Goal: Task Accomplishment & Management: Use online tool/utility

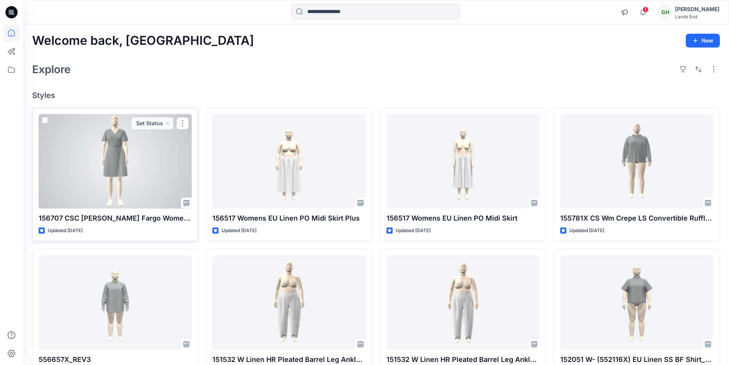
click at [135, 181] on div at bounding box center [115, 161] width 153 height 94
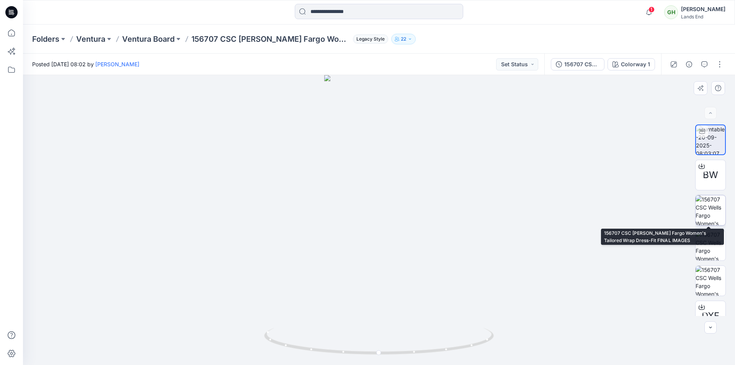
click at [710, 207] on img at bounding box center [710, 210] width 30 height 30
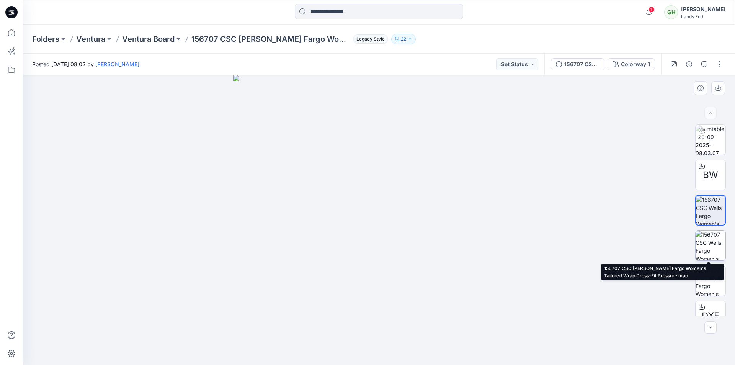
click at [711, 254] on img at bounding box center [710, 245] width 30 height 30
click at [710, 235] on img at bounding box center [710, 245] width 29 height 29
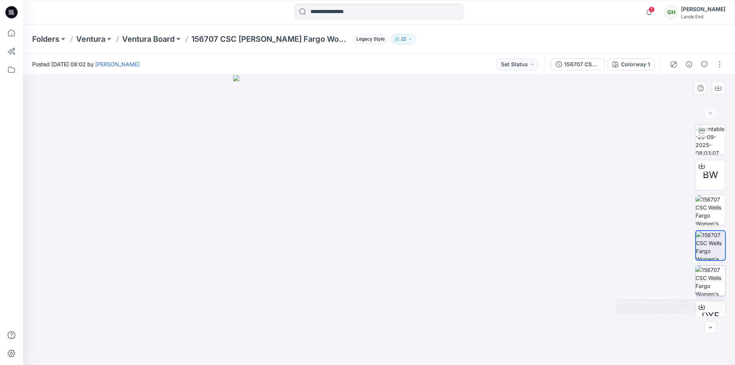
click at [707, 287] on img at bounding box center [710, 281] width 30 height 30
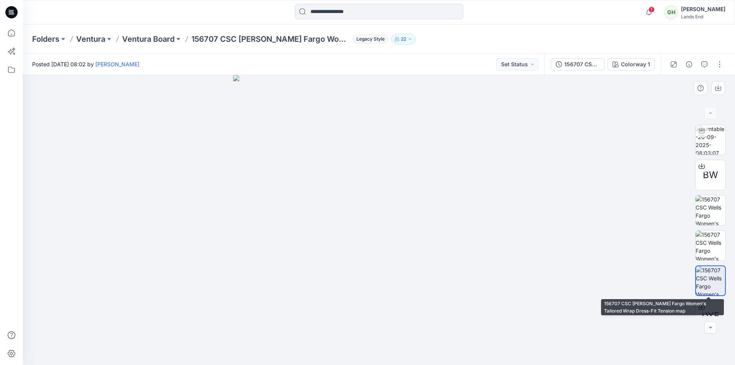
click at [709, 282] on img at bounding box center [710, 280] width 29 height 29
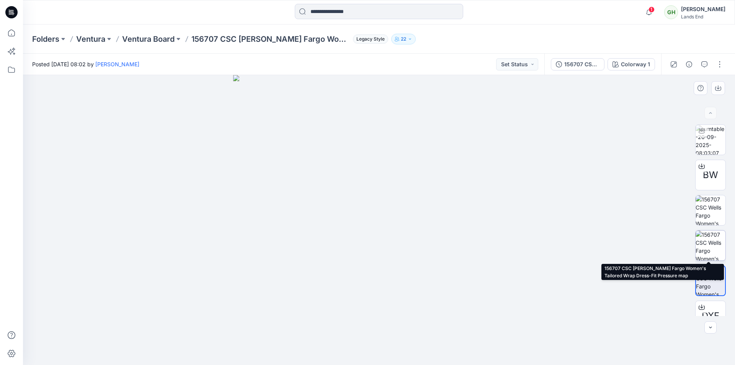
click at [712, 243] on img at bounding box center [710, 245] width 30 height 30
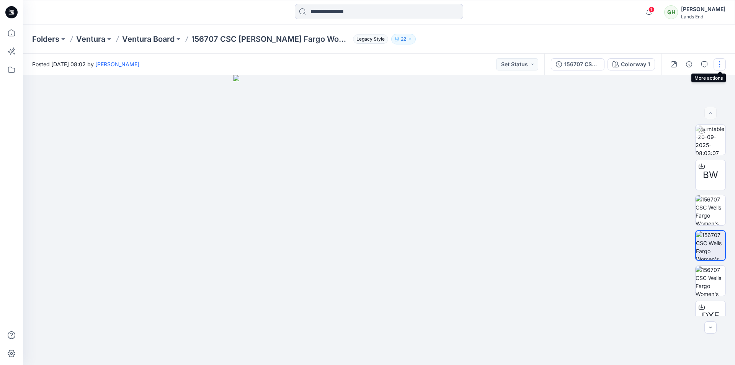
click at [723, 68] on button "button" at bounding box center [719, 64] width 12 height 12
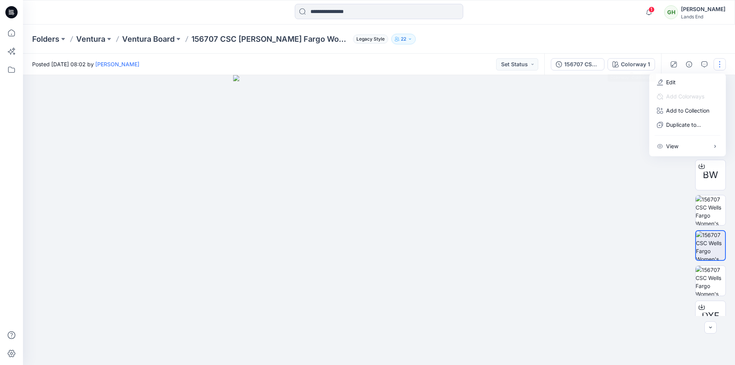
click at [471, 172] on img at bounding box center [379, 220] width 292 height 290
click at [459, 150] on img at bounding box center [379, 220] width 292 height 290
click at [433, 186] on img at bounding box center [379, 220] width 292 height 290
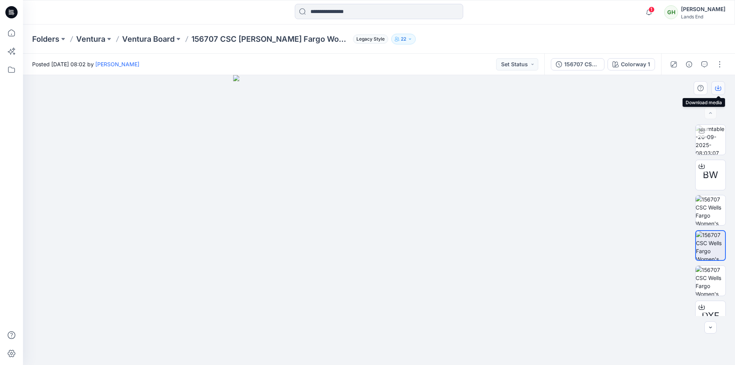
click at [716, 91] on button "button" at bounding box center [718, 88] width 14 height 14
click at [644, 16] on icon "button" at bounding box center [648, 12] width 15 height 15
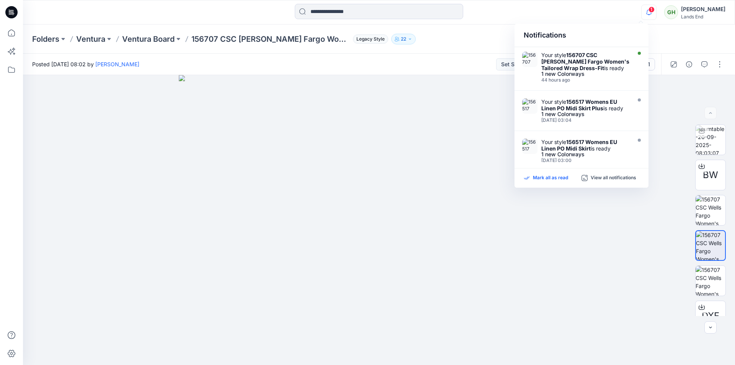
click at [544, 179] on p "Mark all as read" at bounding box center [550, 177] width 35 height 7
click at [461, 50] on div "Folders Ventura Ventura Board 156707 CSC Wells Fargo Women's Tailored Wrap Dres…" at bounding box center [379, 38] width 712 height 29
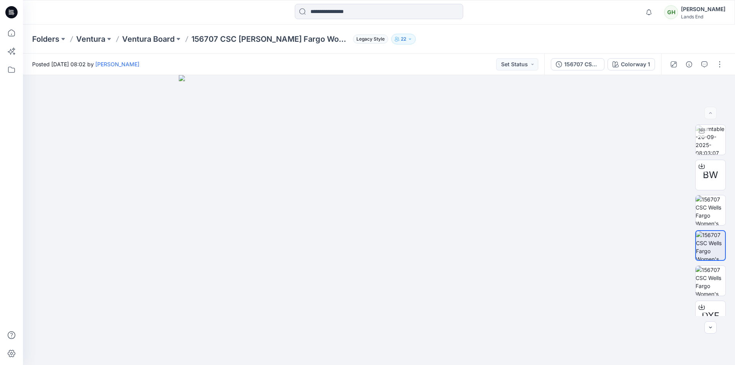
click at [254, 4] on div at bounding box center [379, 12] width 356 height 17
click at [15, 17] on icon at bounding box center [11, 12] width 12 height 12
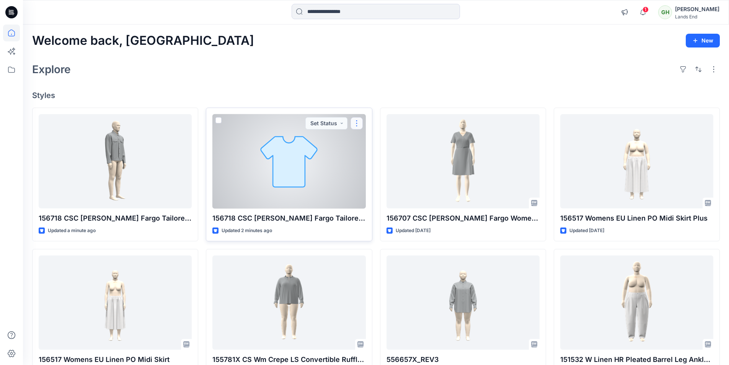
click at [355, 124] on button "button" at bounding box center [356, 123] width 12 height 12
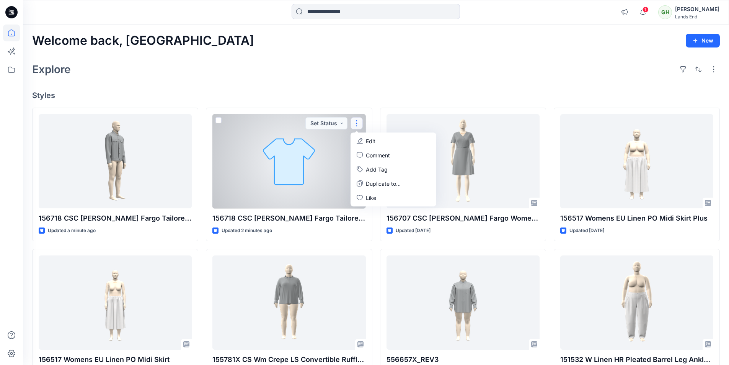
click at [372, 140] on p "Edit" at bounding box center [371, 141] width 10 height 8
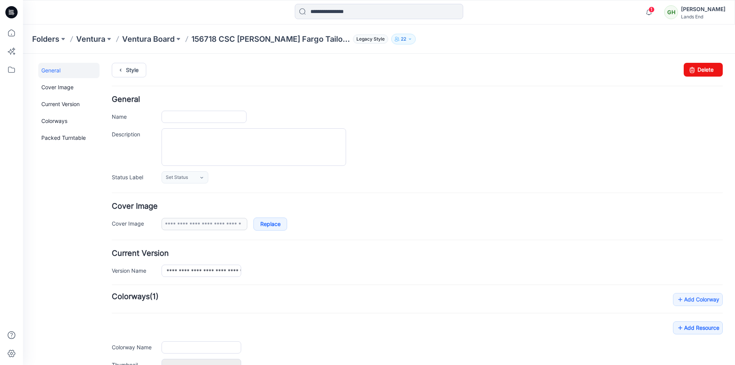
type input "**********"
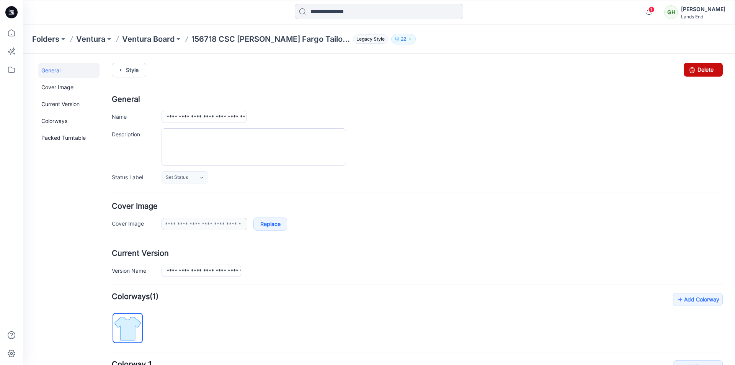
click at [691, 67] on icon at bounding box center [691, 70] width 11 height 14
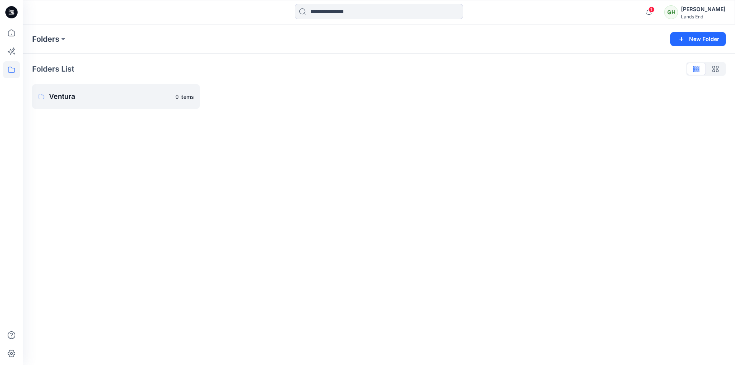
click at [12, 16] on icon at bounding box center [11, 12] width 12 height 12
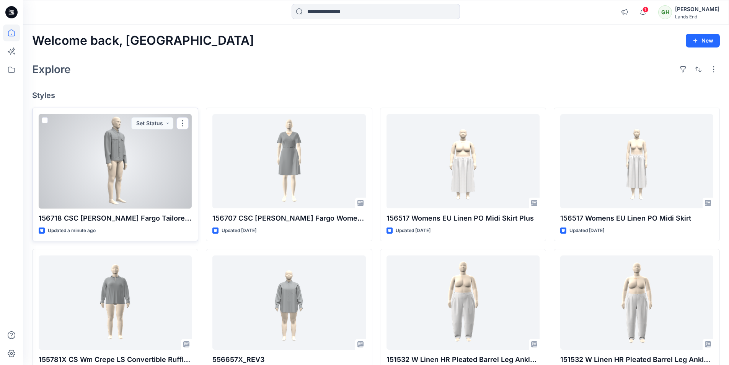
click at [129, 176] on div at bounding box center [115, 161] width 153 height 94
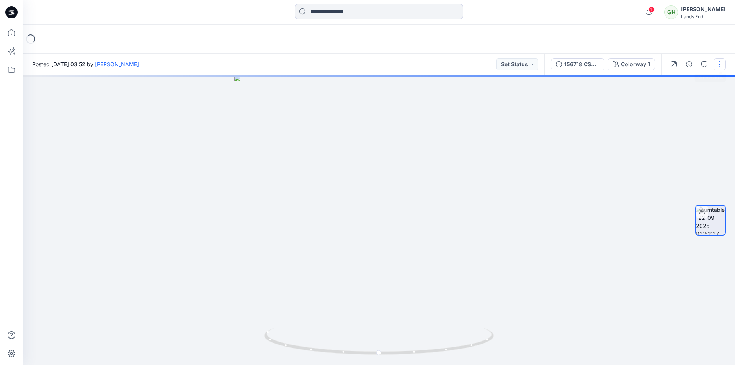
click at [717, 64] on button "button" at bounding box center [719, 64] width 12 height 12
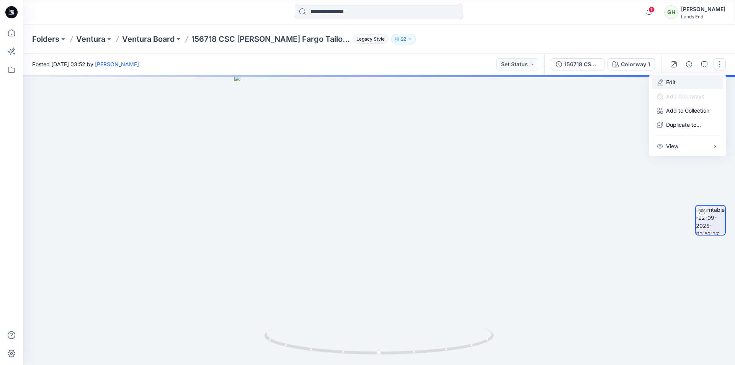
click at [692, 84] on button "Edit" at bounding box center [687, 82] width 70 height 14
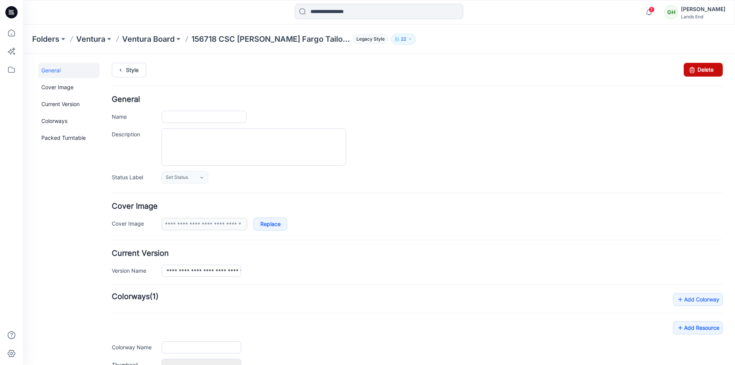
type input "**********"
drag, startPoint x: 419, startPoint y: 105, endPoint x: 706, endPoint y: 71, distance: 289.3
click at [706, 71] on link "Delete" at bounding box center [702, 70] width 39 height 14
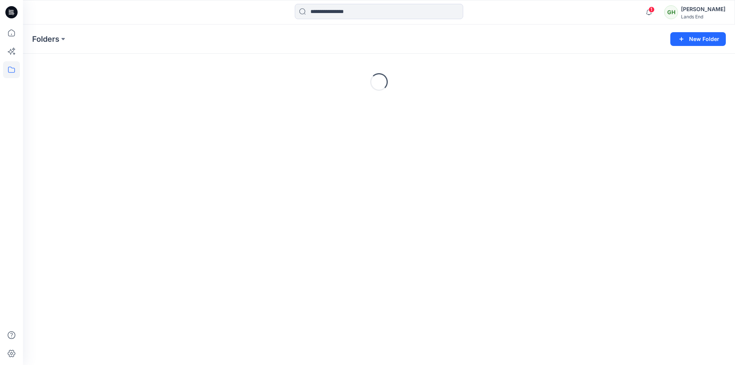
click at [13, 13] on icon at bounding box center [11, 12] width 12 height 12
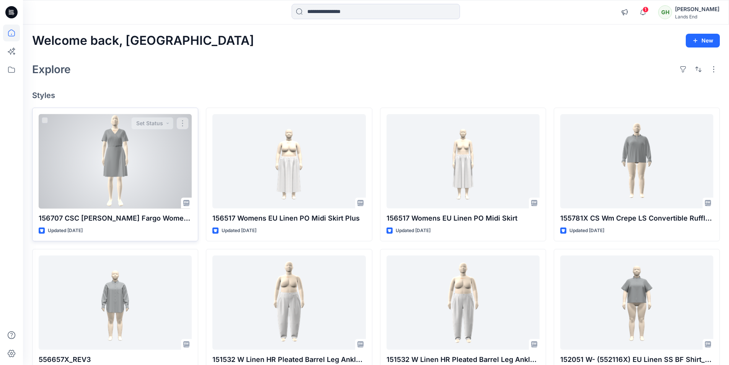
click at [118, 152] on div at bounding box center [115, 161] width 153 height 94
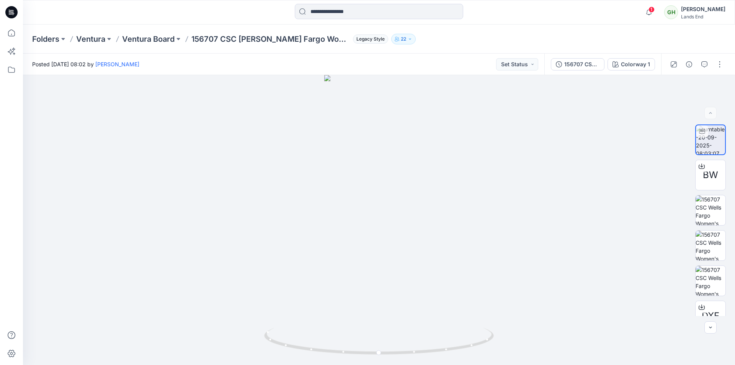
click at [21, 13] on div at bounding box center [11, 12] width 24 height 24
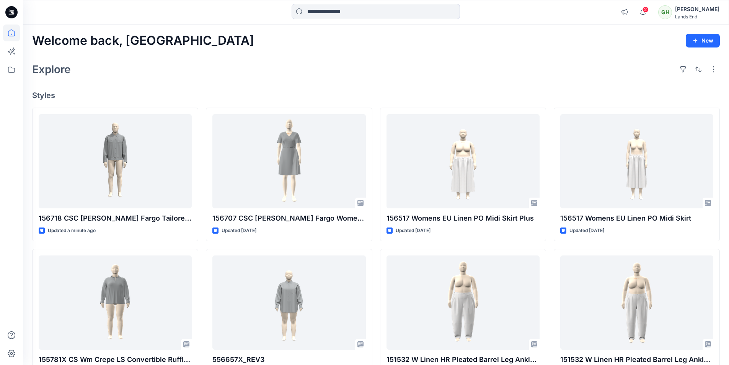
click at [251, 85] on div "Welcome back, Gayan New Explore Styles 156718 CSC Wells Fargo Tailored Utility …" at bounding box center [376, 292] width 706 height 536
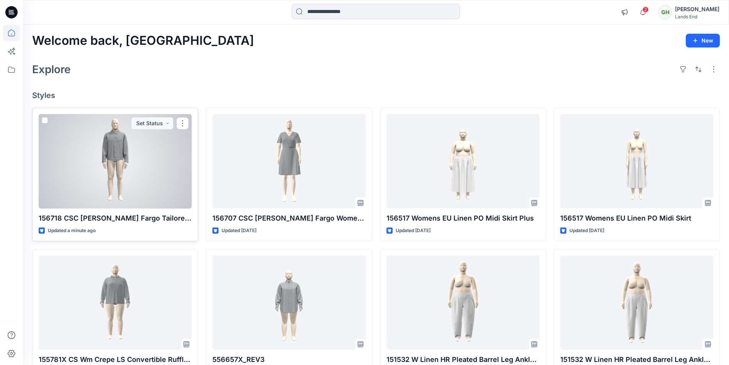
click at [130, 174] on div at bounding box center [115, 161] width 153 height 94
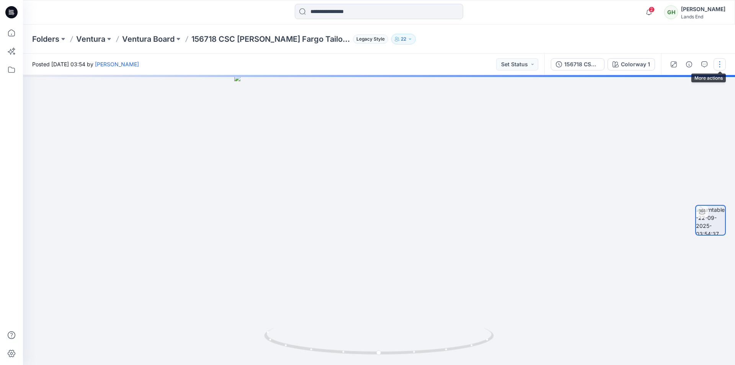
click at [720, 65] on button "button" at bounding box center [719, 64] width 12 height 12
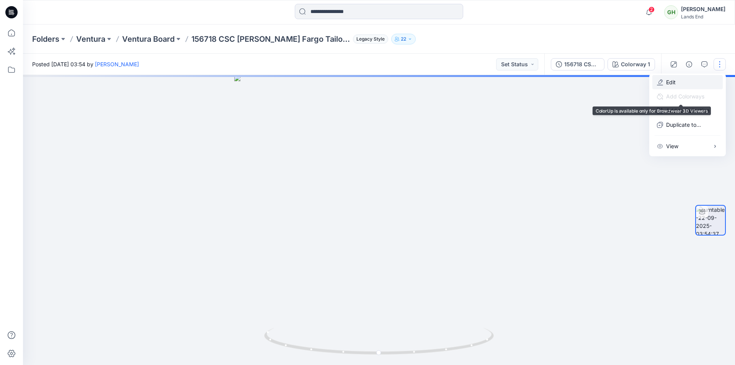
click at [674, 83] on p "Edit" at bounding box center [671, 82] width 10 height 8
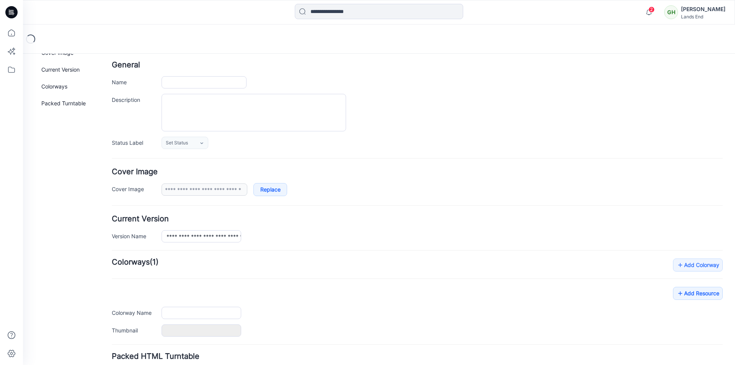
scroll to position [94, 0]
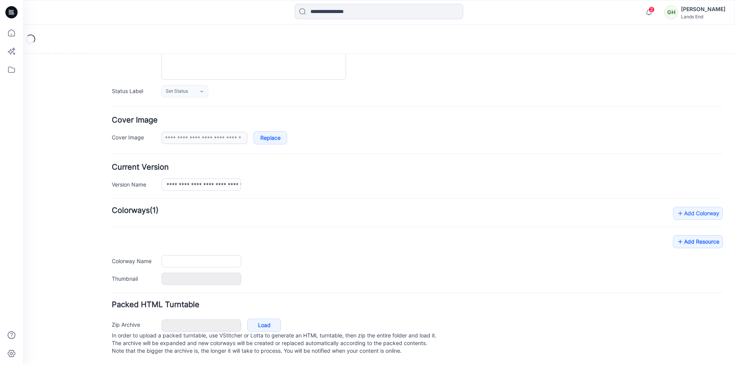
type input "**********"
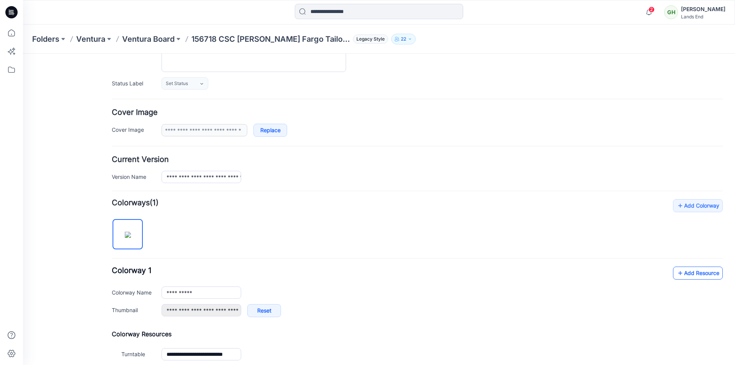
click at [681, 275] on link "Add Resource" at bounding box center [698, 272] width 50 height 13
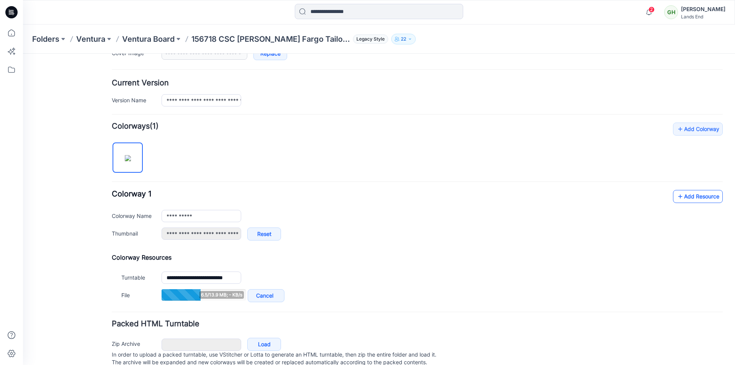
click at [678, 198] on link "Add Resource" at bounding box center [698, 196] width 50 height 13
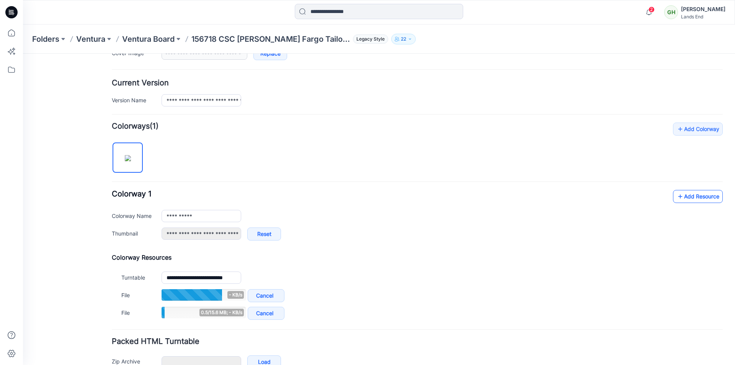
click at [694, 200] on link "Add Resource" at bounding box center [698, 196] width 50 height 13
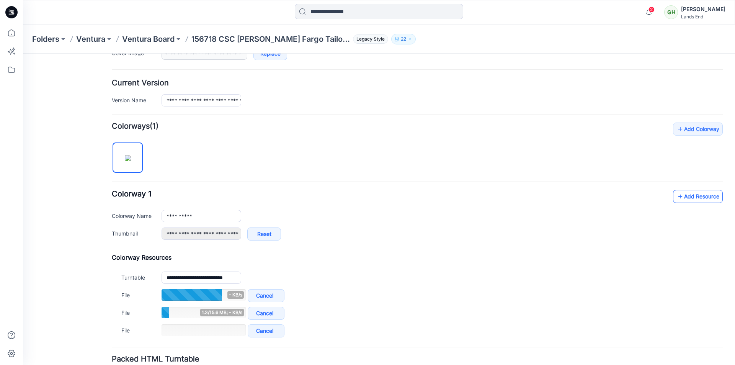
click at [683, 198] on link "Add Resource" at bounding box center [698, 196] width 50 height 13
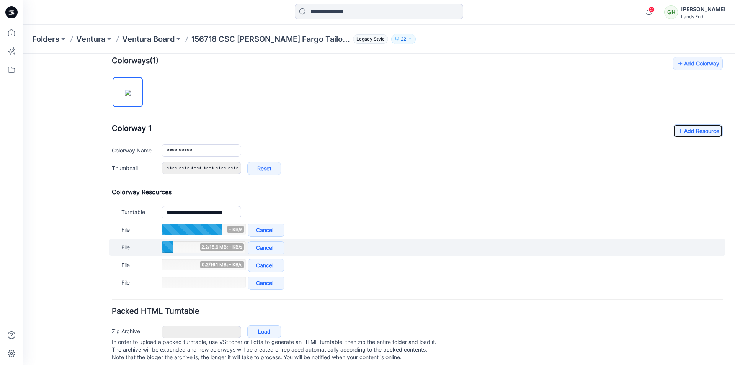
scroll to position [247, 0]
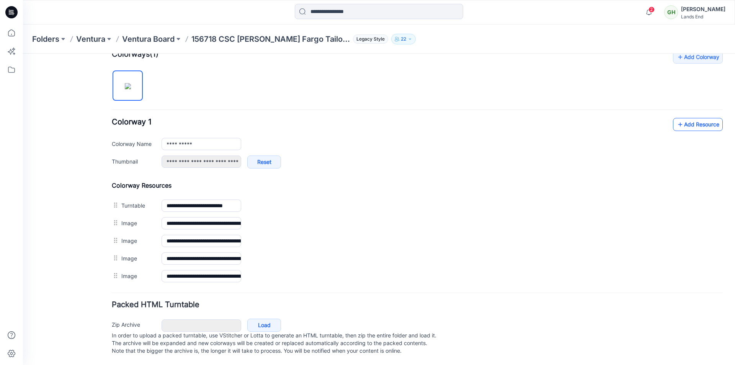
click at [691, 122] on link "Add Resource" at bounding box center [698, 124] width 50 height 13
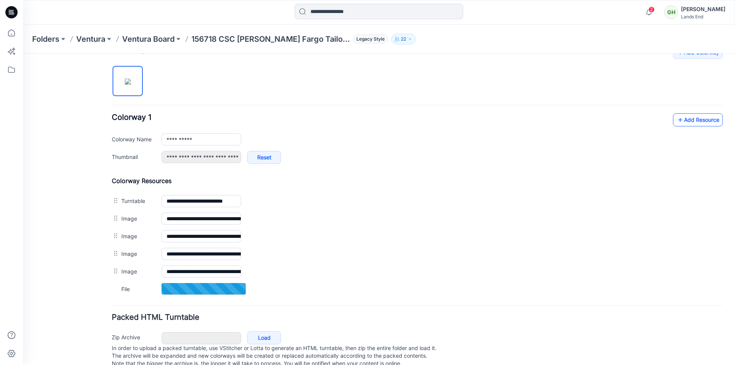
click at [699, 115] on link "Add Resource" at bounding box center [698, 119] width 50 height 13
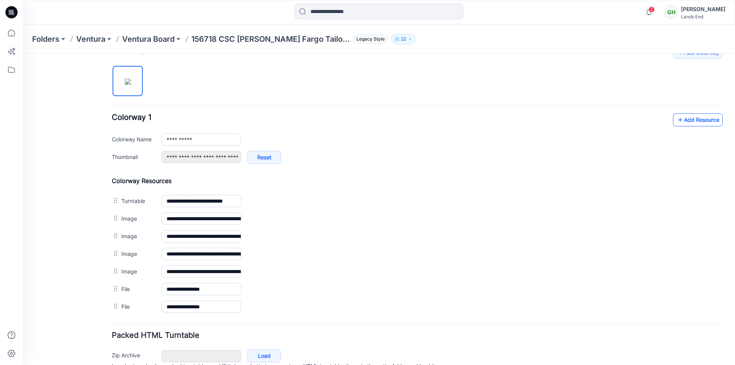
click at [684, 119] on link "Add Resource" at bounding box center [698, 119] width 50 height 13
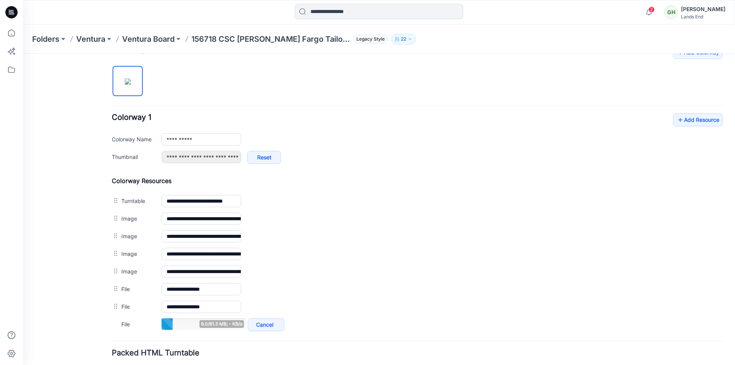
click at [266, 21] on div "2 Notifications Your style 156718 CSC Wells Fargo Tailored Utility Jacket_DEVEL…" at bounding box center [379, 12] width 712 height 24
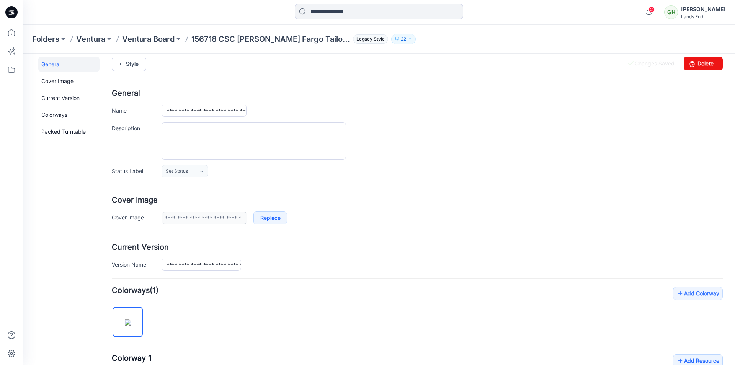
scroll to position [0, 0]
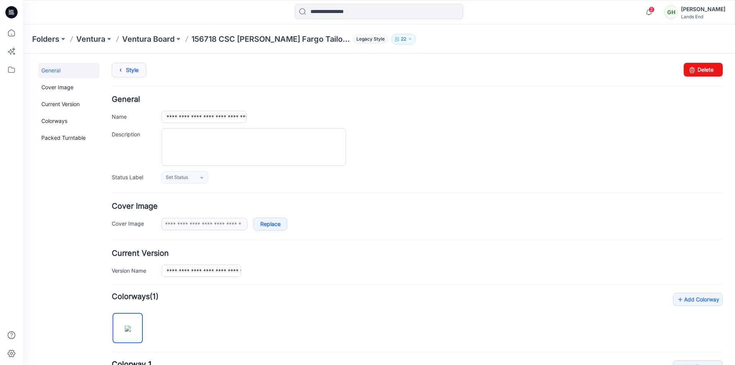
click at [134, 68] on link "Style" at bounding box center [129, 70] width 34 height 15
